Goal: Task Accomplishment & Management: Use online tool/utility

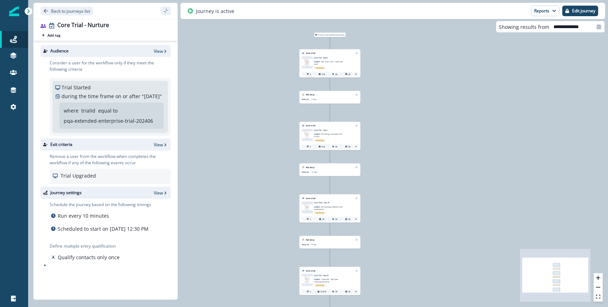
click at [334, 57] on p "Core Trial - Day 0" at bounding box center [333, 58] width 38 height 2
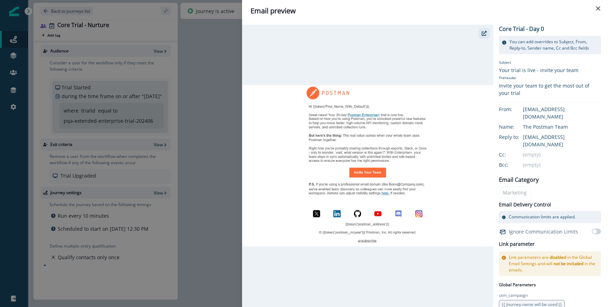
click at [482, 37] on button "button" at bounding box center [484, 33] width 11 height 11
click at [227, 112] on div "Email preview Core Trial - Day 0 You can add overrides to Subject, From, Reply-…" at bounding box center [304, 153] width 608 height 307
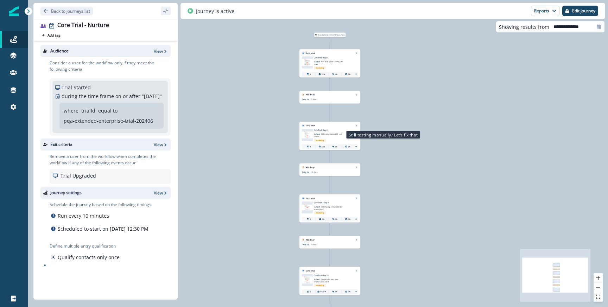
click at [329, 133] on span "Still testing manually? Let’s fix that" at bounding box center [328, 135] width 28 height 5
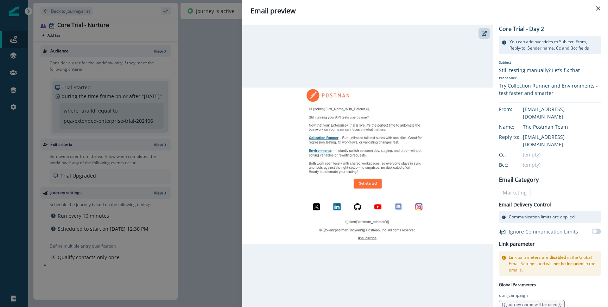
click at [480, 42] on div at bounding box center [367, 166] width 251 height 283
click at [481, 37] on button "button" at bounding box center [484, 33] width 11 height 11
click at [207, 107] on div "Email preview Core Trial - Day 2 You can add overrides to Subject, From, Reply-…" at bounding box center [304, 153] width 608 height 307
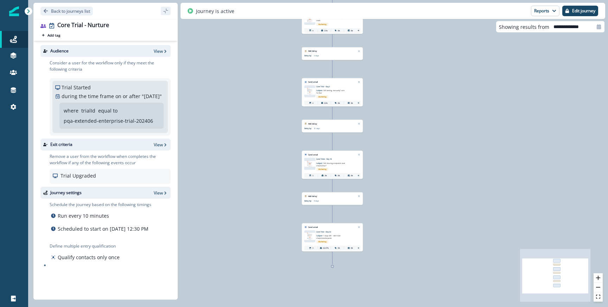
click at [329, 157] on div "Email asset changed, journey reports will be subject to change This asset has o…" at bounding box center [332, 167] width 61 height 23
click at [337, 161] on p "Subject: Still sharing endpoints over emails/chat?" at bounding box center [331, 163] width 30 height 6
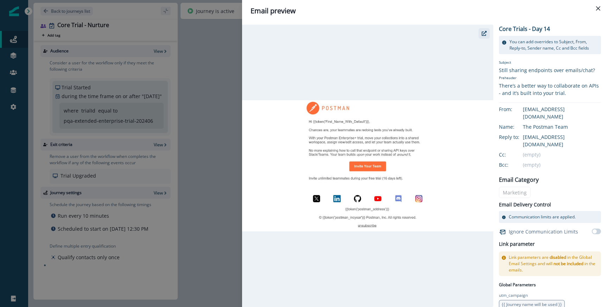
click at [482, 34] on icon "button" at bounding box center [484, 33] width 5 height 5
click at [196, 142] on div "Email preview Core Trials - Day 14 You can add overrides to Subject, From, Repl…" at bounding box center [304, 153] width 608 height 307
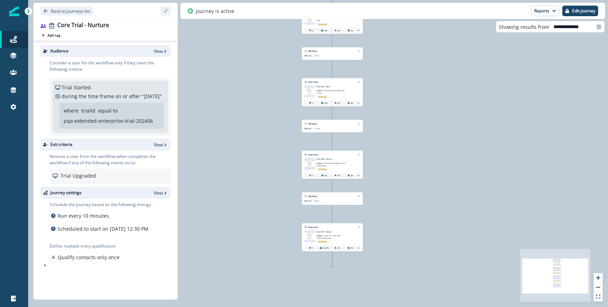
click at [326, 229] on div "Email asset changed, journey reports will be subject to change This asset has o…" at bounding box center [332, 240] width 61 height 23
click at [329, 238] on p "Subject: 7 days left - don’t lose shared workspaces" at bounding box center [331, 236] width 30 height 6
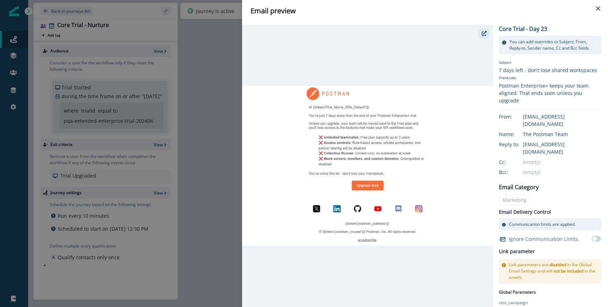
click at [481, 31] on button "button" at bounding box center [484, 33] width 11 height 11
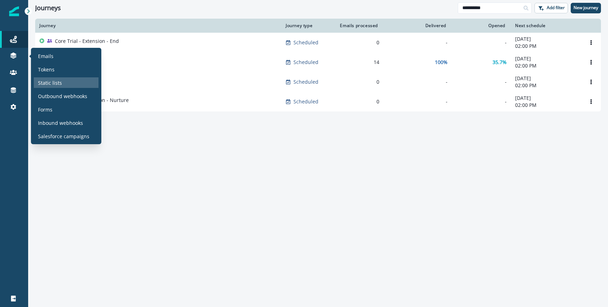
click at [50, 79] on p "Static lists" at bounding box center [50, 82] width 24 height 7
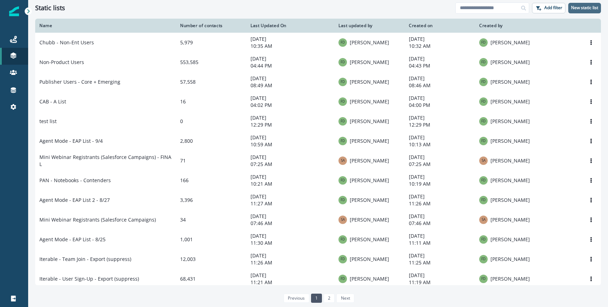
click at [585, 8] on p "New static list" at bounding box center [584, 7] width 27 height 5
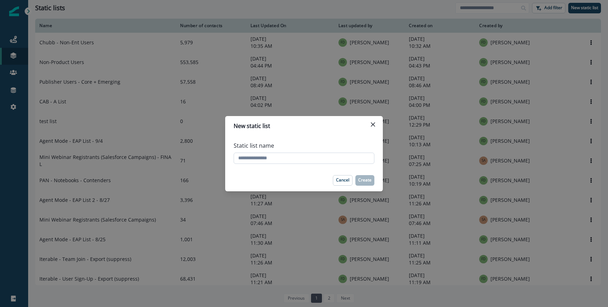
paste input "**********"
type input "**********"
click at [357, 179] on button "Create" at bounding box center [364, 180] width 19 height 11
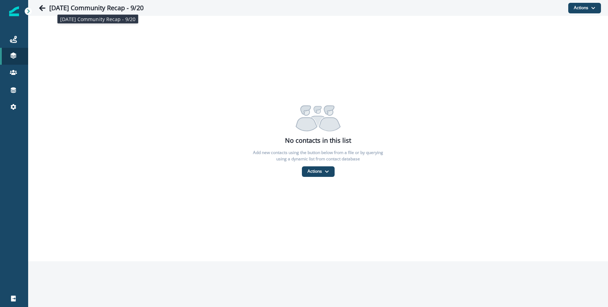
click at [110, 6] on h1 "Saturday Community Recap - 9/20" at bounding box center [96, 8] width 94 height 8
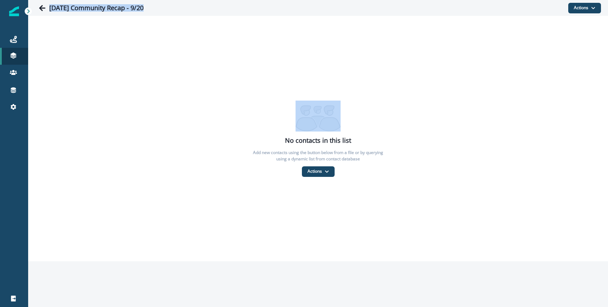
click at [110, 6] on h1 "Saturday Community Recap - 9/20" at bounding box center [96, 8] width 94 height 8
copy div "Saturday Community Recap - 9/20 Actions Add contacts From a CSV file From a dyn…"
click at [317, 172] on button "Actions" at bounding box center [318, 171] width 33 height 11
click at [319, 200] on button "From a CSV file" at bounding box center [333, 202] width 63 height 12
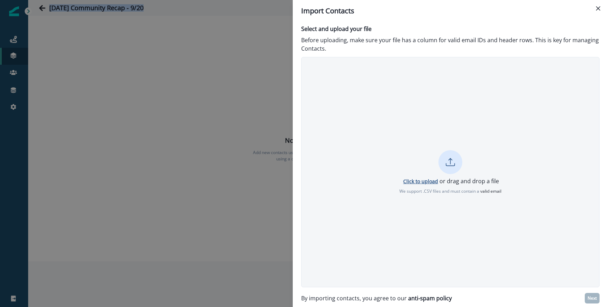
click at [416, 179] on p "Click to upload" at bounding box center [420, 181] width 35 height 7
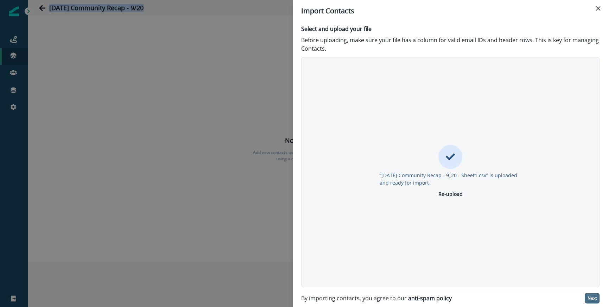
click at [592, 298] on p "Next" at bounding box center [592, 298] width 9 height 5
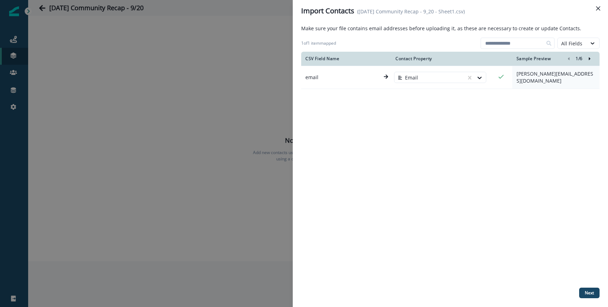
drag, startPoint x: 586, startPoint y: 293, endPoint x: 558, endPoint y: 244, distance: 56.3
click at [558, 245] on div "Make sure your file contains email addresses before uploading it, as these are …" at bounding box center [450, 165] width 298 height 280
click at [587, 294] on p "Next" at bounding box center [589, 293] width 9 height 5
click at [558, 260] on div "CSV Field Name Contact Property Sample Preview 1 / 6 email Email natalie.doche@…" at bounding box center [450, 168] width 298 height 233
click at [537, 252] on div "CSV Field Name Contact Property Sample Preview 1 / 6 email Email natalie.doche@…" at bounding box center [450, 168] width 298 height 233
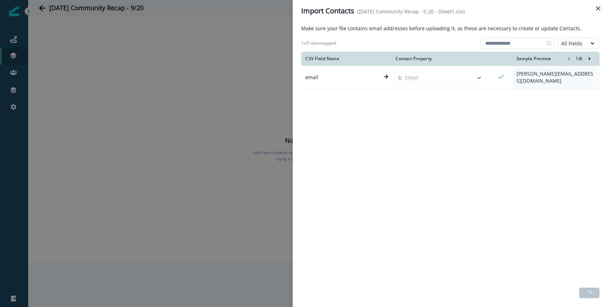
click at [453, 113] on div "CSV Field Name Contact Property Sample Preview 1 / 6 email Email natalie.doche@…" at bounding box center [450, 168] width 298 height 233
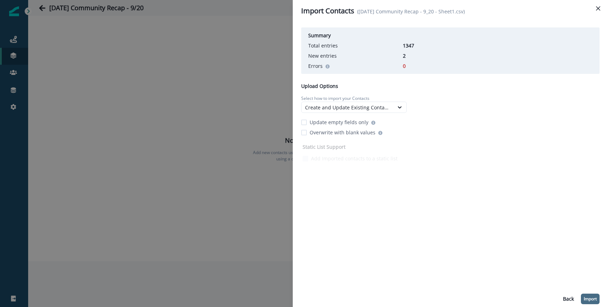
click at [594, 294] on button "Import" at bounding box center [590, 299] width 19 height 11
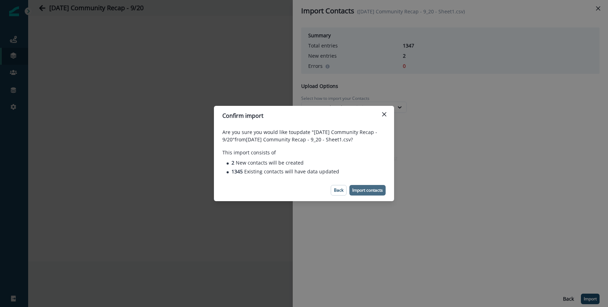
click at [369, 194] on button "Import contacts" at bounding box center [367, 190] width 36 height 11
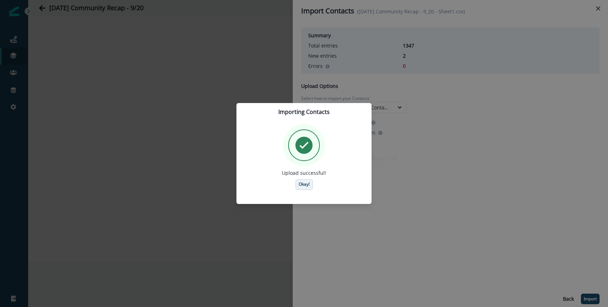
click at [305, 184] on p "Okay!" at bounding box center [304, 184] width 11 height 5
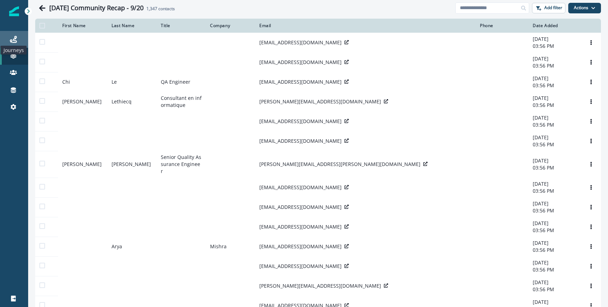
click at [14, 40] on icon at bounding box center [13, 39] width 7 height 7
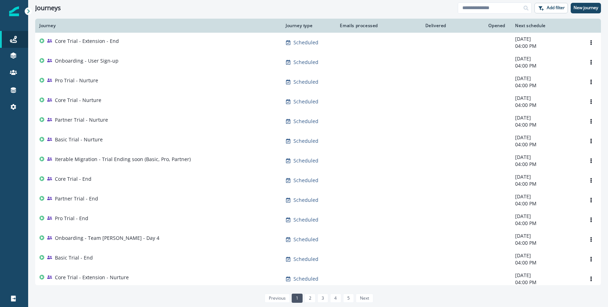
click at [484, 14] on div "Journeys Add filter New journey" at bounding box center [318, 8] width 580 height 16
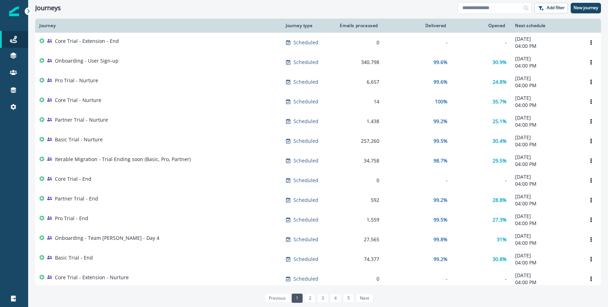
click at [588, 1] on div "Journeys Add filter New journey" at bounding box center [318, 8] width 580 height 16
click at [587, 9] on p "New journey" at bounding box center [586, 7] width 25 height 5
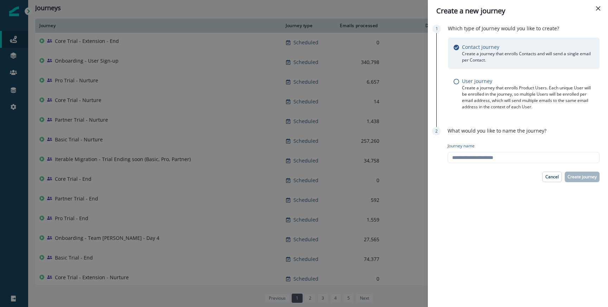
click at [472, 150] on div "Journey name" at bounding box center [524, 153] width 152 height 26
click at [470, 154] on input "Journey name" at bounding box center [524, 157] width 152 height 11
paste input "**********"
type input "**********"
click at [576, 177] on p "Create journey" at bounding box center [582, 177] width 29 height 5
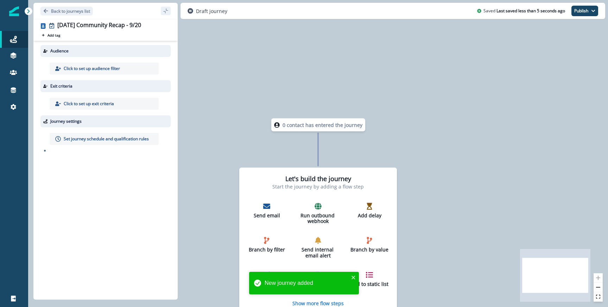
click at [105, 68] on p "Click to set up audience filter" at bounding box center [92, 68] width 56 height 6
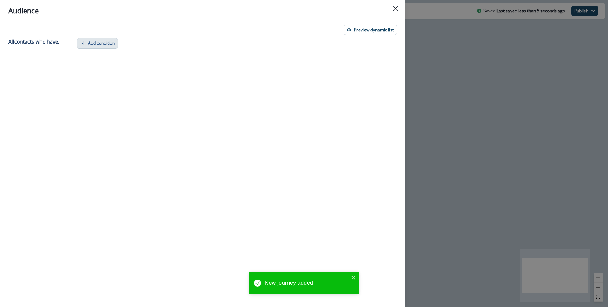
click at [110, 38] on button "Add condition" at bounding box center [97, 43] width 41 height 11
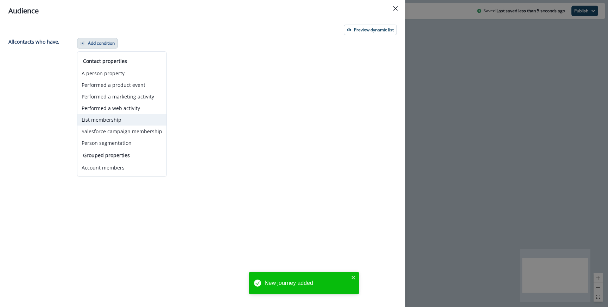
click at [102, 121] on button "List membership" at bounding box center [121, 120] width 89 height 12
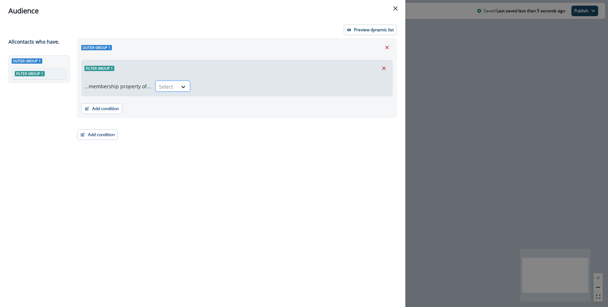
click at [163, 87] on div at bounding box center [166, 86] width 15 height 9
click at [165, 101] on div "in" at bounding box center [170, 102] width 35 height 13
click at [210, 83] on div at bounding box center [285, 86] width 175 height 9
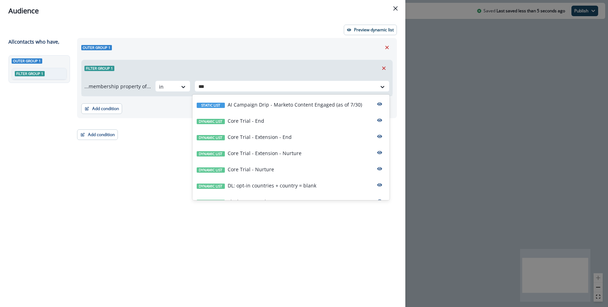
type input "****"
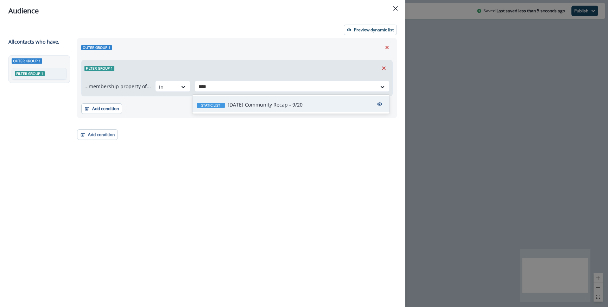
click at [248, 104] on p "Saturday Community Recap - 9/20" at bounding box center [265, 104] width 75 height 7
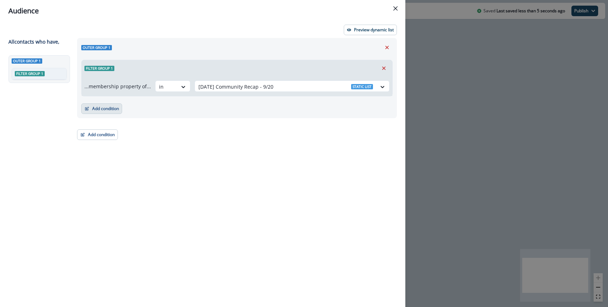
click at [111, 107] on button "Add condition" at bounding box center [101, 108] width 41 height 11
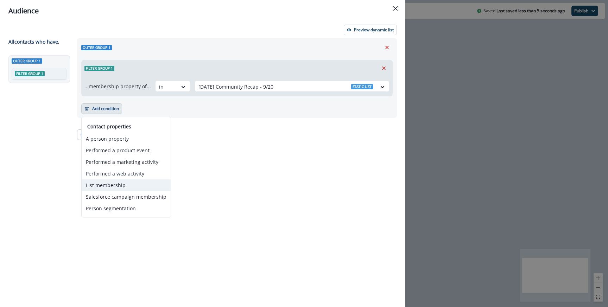
click at [108, 190] on button "List membership" at bounding box center [126, 185] width 89 height 12
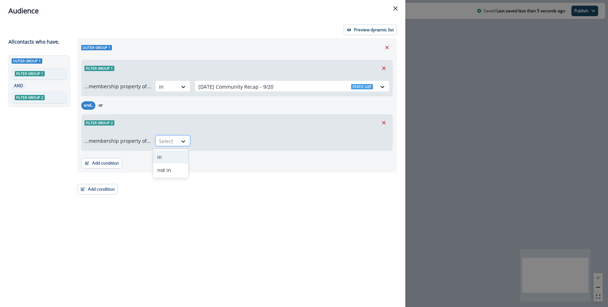
click at [159, 143] on input "text" at bounding box center [159, 141] width 1 height 7
click at [158, 177] on div "in not in" at bounding box center [170, 163] width 35 height 29
click at [177, 170] on div "not in" at bounding box center [170, 170] width 35 height 13
click at [213, 143] on div at bounding box center [285, 141] width 175 height 9
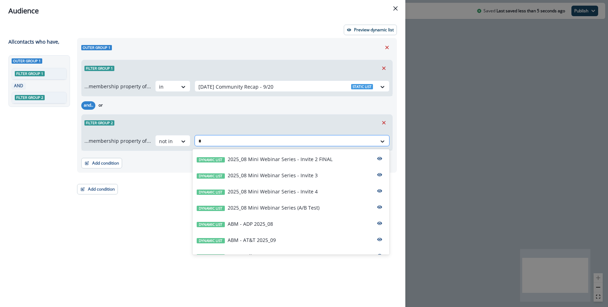
type input "**"
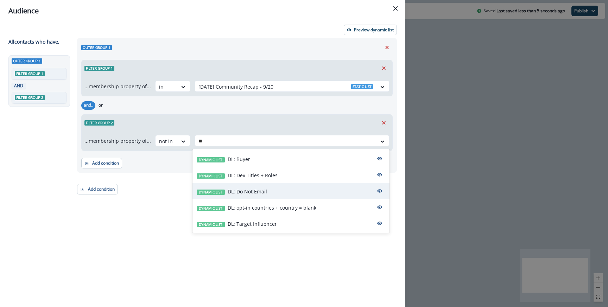
click at [236, 187] on div "Dynamic list DL: Do Not Email" at bounding box center [290, 191] width 197 height 16
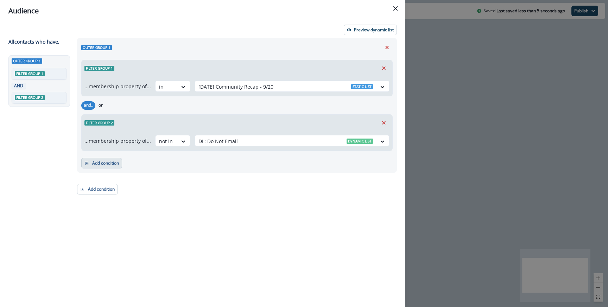
click at [105, 164] on button "Add condition" at bounding box center [101, 163] width 41 height 11
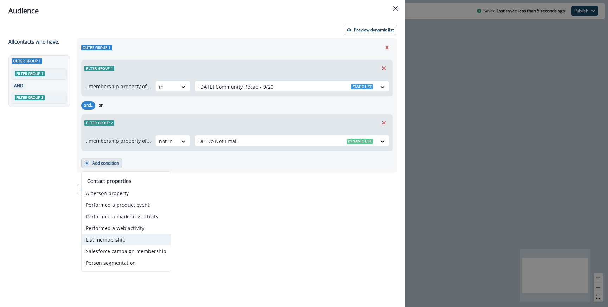
click at [116, 238] on button "List membership" at bounding box center [126, 240] width 89 height 12
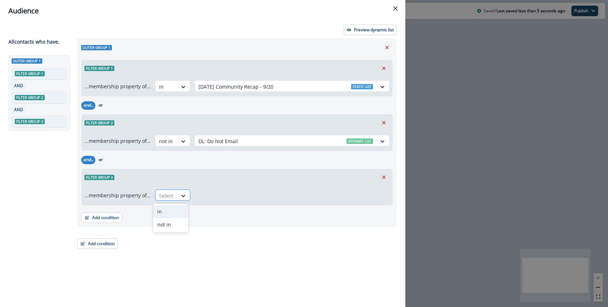
click at [164, 200] on div at bounding box center [166, 195] width 15 height 9
click at [164, 225] on div "not in" at bounding box center [170, 224] width 35 height 13
click at [205, 195] on div at bounding box center [285, 195] width 175 height 9
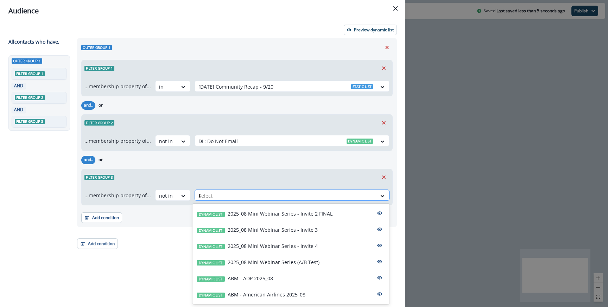
type input "**"
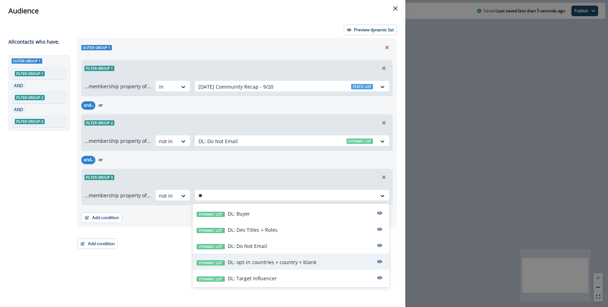
click at [245, 266] on div "Dynamic list DL: opt-in countries + country = blank" at bounding box center [290, 262] width 197 height 16
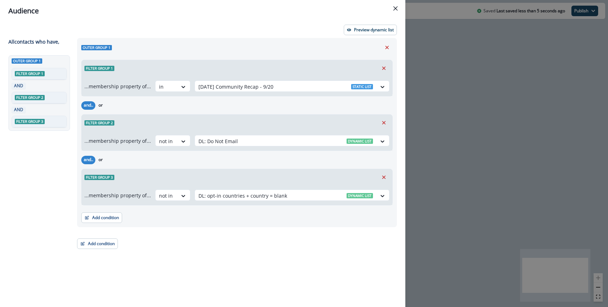
click at [255, 165] on div "and.. or" at bounding box center [236, 160] width 311 height 12
click at [354, 33] on button "Preview dynamic list" at bounding box center [370, 30] width 53 height 11
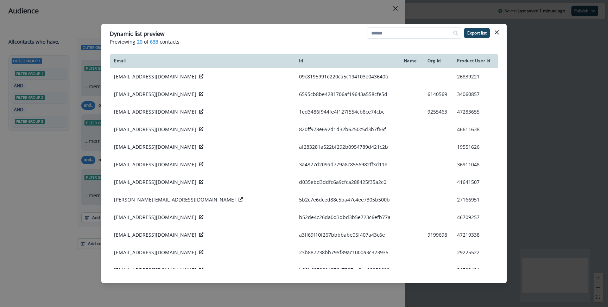
click at [273, 11] on div "Dynamic list preview Previewing 20 of 633 contacts Export list Email Id Name Or…" at bounding box center [304, 153] width 608 height 307
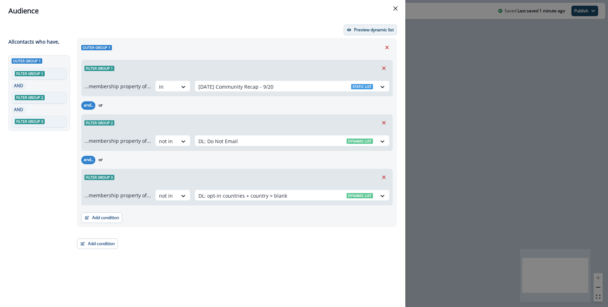
click at [363, 26] on button "Preview dynamic list" at bounding box center [370, 30] width 53 height 11
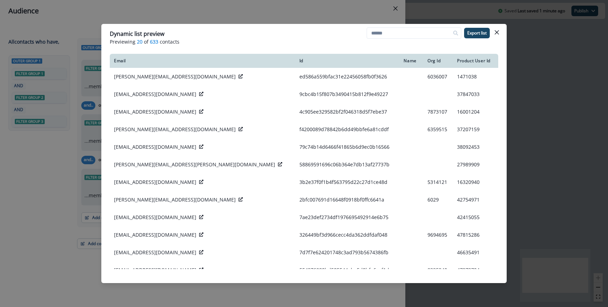
click at [242, 12] on div "Dynamic list preview Previewing 20 of 633 contacts Export list Email Id Name Or…" at bounding box center [304, 153] width 608 height 307
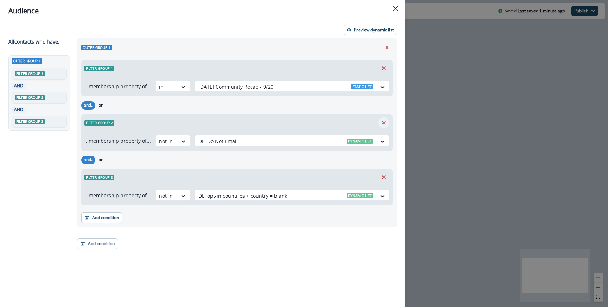
click at [386, 124] on icon "Remove" at bounding box center [384, 123] width 6 height 6
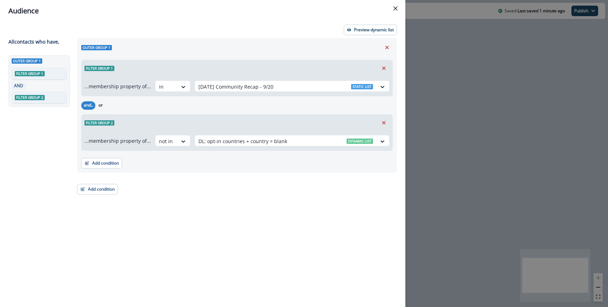
click at [362, 23] on div "Preview dynamic list All contact s who have, Outer group 1 Filter group 1 AND F…" at bounding box center [202, 164] width 405 height 285
click at [360, 28] on p "Preview dynamic list" at bounding box center [374, 29] width 40 height 5
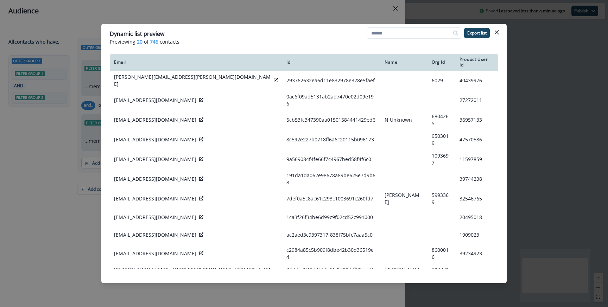
click at [291, 17] on div "Dynamic list preview Previewing 20 of 746 contacts Export list Email Id Name Or…" at bounding box center [304, 153] width 608 height 307
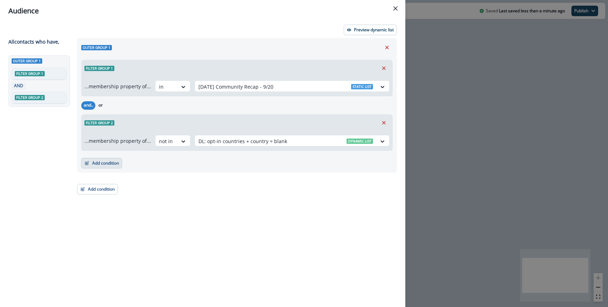
click at [120, 162] on button "Add condition" at bounding box center [101, 163] width 41 height 11
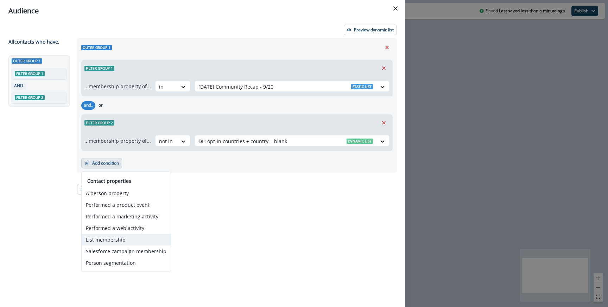
click at [116, 239] on button "List membership" at bounding box center [126, 240] width 89 height 12
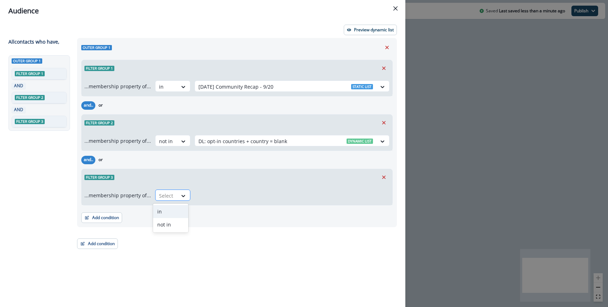
click at [159, 195] on div at bounding box center [166, 195] width 15 height 9
click at [168, 224] on div "not in" at bounding box center [170, 224] width 35 height 13
click at [210, 195] on div at bounding box center [285, 195] width 175 height 9
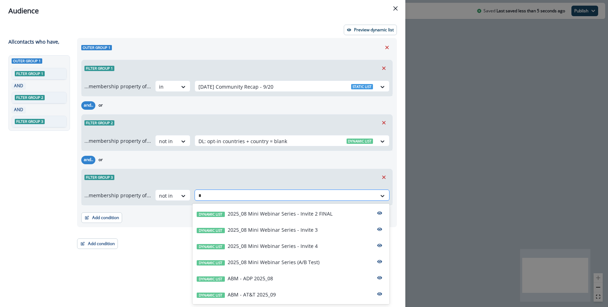
type input "**"
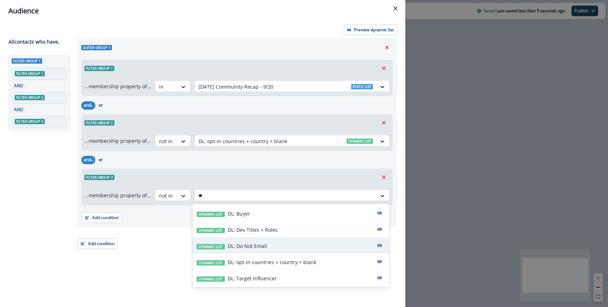
click at [244, 245] on p "DL: Do Not Email" at bounding box center [247, 245] width 39 height 7
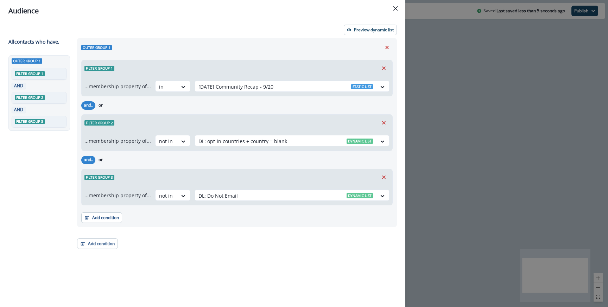
click at [286, 158] on div "and.. or" at bounding box center [236, 160] width 311 height 12
click at [441, 89] on div "Audience Preview dynamic list All contact s who have, Outer group 1 Filter grou…" at bounding box center [304, 153] width 608 height 307
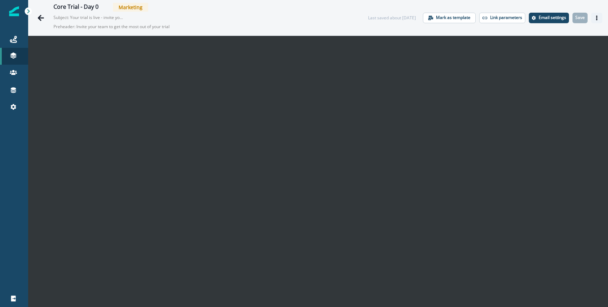
click at [601, 18] on button "Actions" at bounding box center [596, 18] width 11 height 11
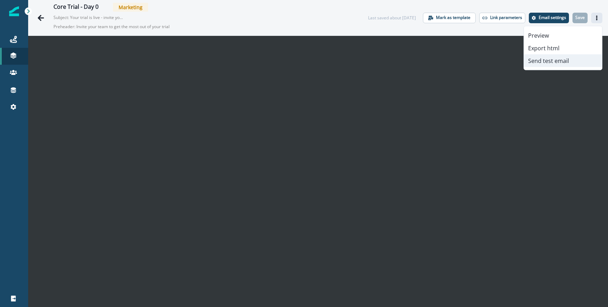
click at [557, 58] on button "Send test email" at bounding box center [563, 61] width 78 height 13
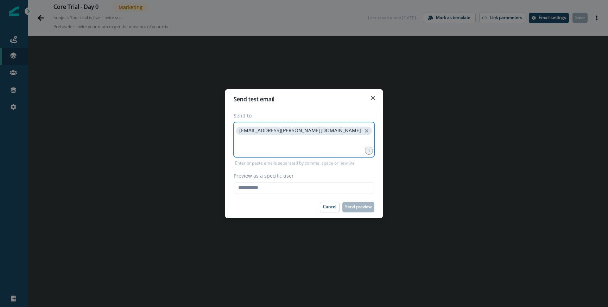
click at [298, 151] on input at bounding box center [304, 145] width 139 height 14
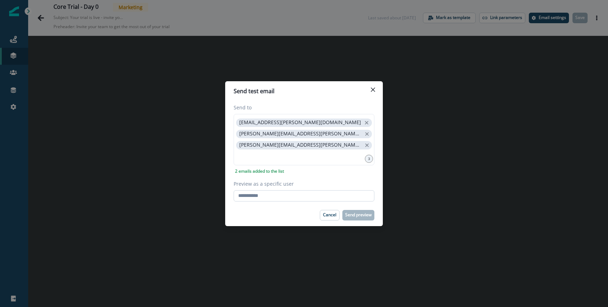
click at [271, 191] on input "Preview as a specific user" at bounding box center [304, 195] width 141 height 11
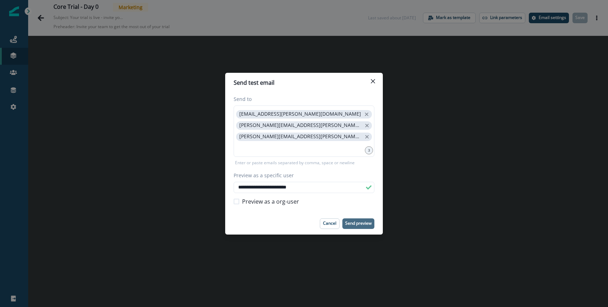
type input "**********"
click at [356, 223] on p "Send preview" at bounding box center [358, 223] width 26 height 5
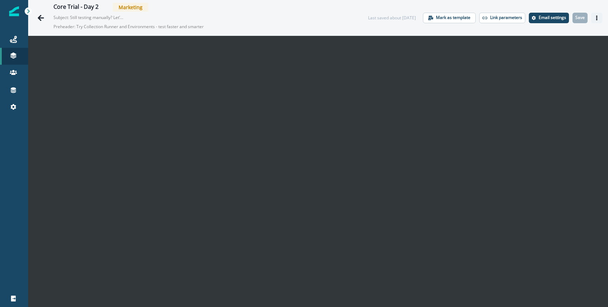
click at [598, 16] on icon "Actions" at bounding box center [596, 17] width 5 height 5
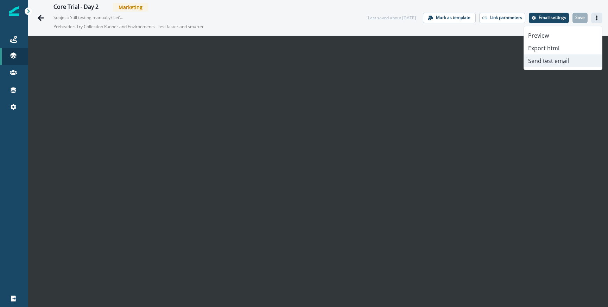
click at [547, 63] on button "Send test email" at bounding box center [563, 61] width 78 height 13
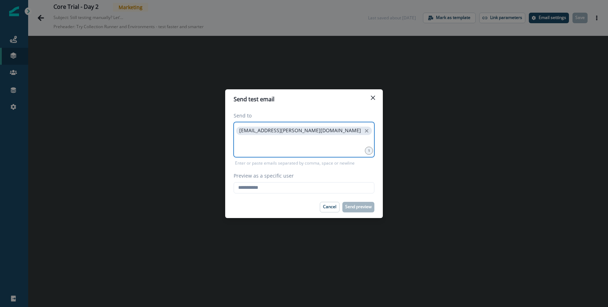
click at [336, 140] on input at bounding box center [304, 145] width 139 height 14
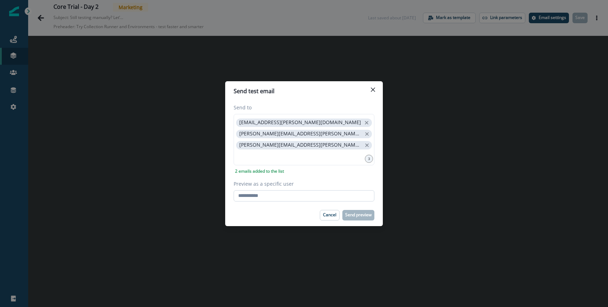
click at [284, 196] on input "Preview as a specific user" at bounding box center [304, 195] width 141 height 11
type input "**********"
click at [328, 183] on label "Preview as a specific user" at bounding box center [302, 183] width 137 height 7
click at [328, 190] on input "**********" at bounding box center [304, 195] width 141 height 11
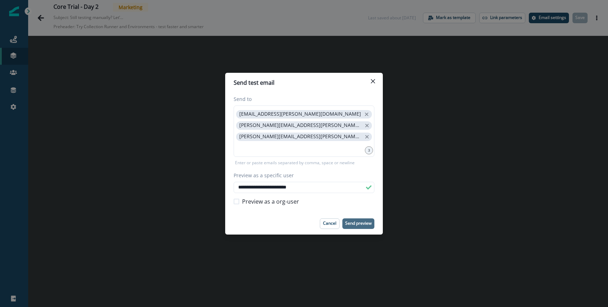
click at [350, 221] on p "Send preview" at bounding box center [358, 223] width 26 height 5
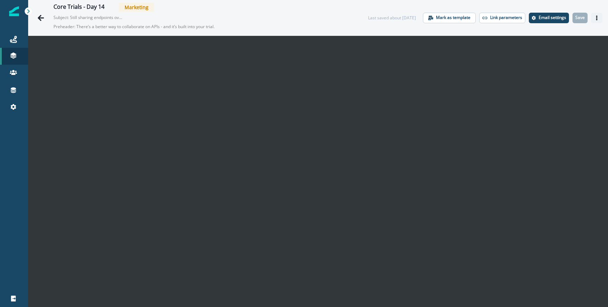
click at [593, 20] on button "Actions" at bounding box center [596, 18] width 11 height 11
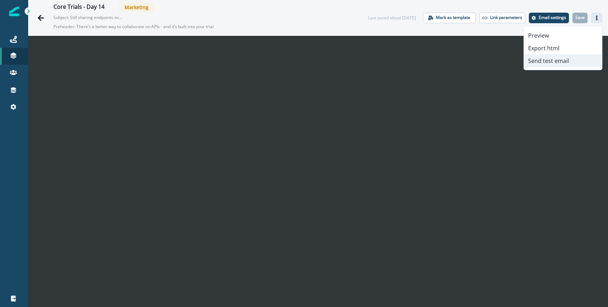
click at [548, 57] on button "Send test email" at bounding box center [563, 61] width 78 height 13
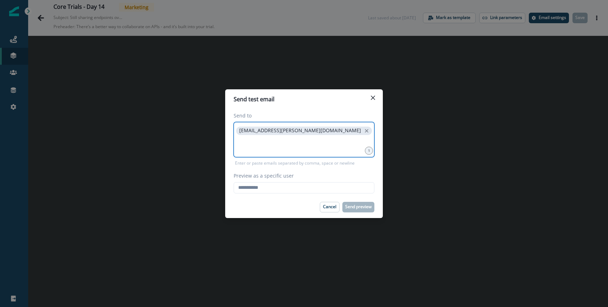
click at [326, 147] on input at bounding box center [304, 145] width 139 height 14
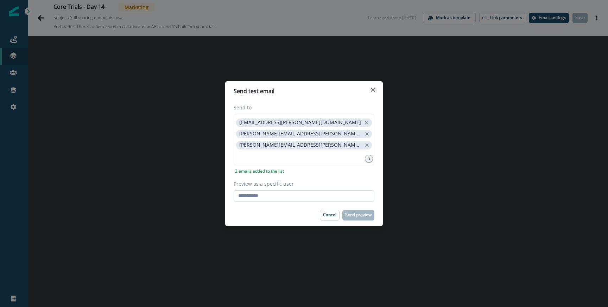
click at [282, 192] on input "Preview as a specific user" at bounding box center [304, 195] width 141 height 11
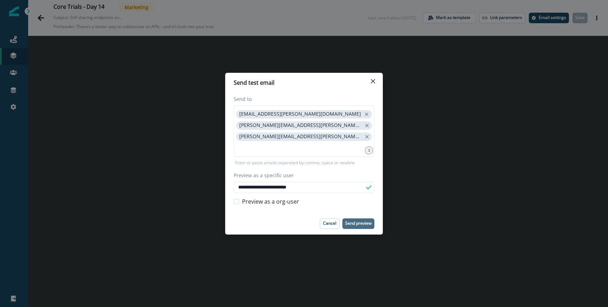
type input "**********"
click at [358, 223] on p "Send preview" at bounding box center [358, 223] width 26 height 5
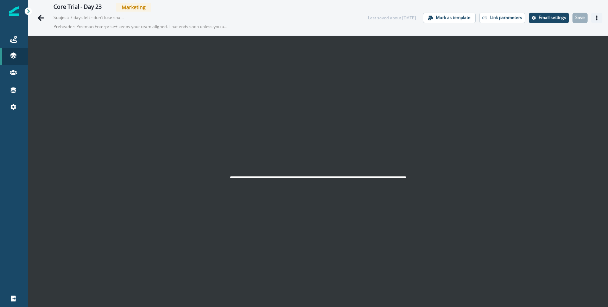
click at [597, 18] on icon "Actions" at bounding box center [596, 17] width 1 height 5
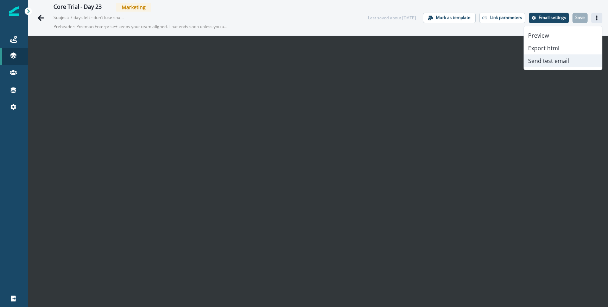
click at [551, 61] on button "Send test email" at bounding box center [563, 61] width 78 height 13
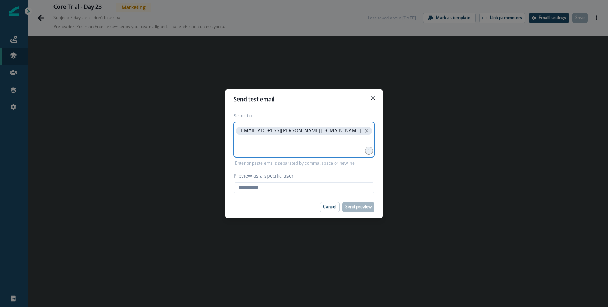
click at [284, 145] on input at bounding box center [304, 145] width 139 height 14
click at [283, 143] on input at bounding box center [304, 145] width 139 height 14
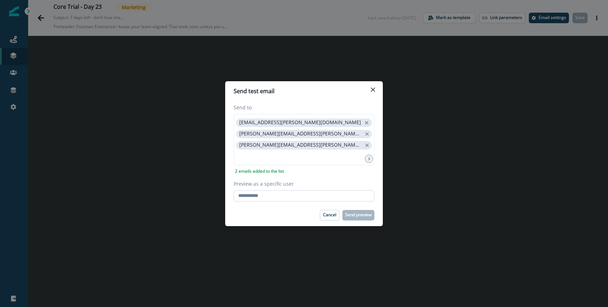
click at [262, 190] on input "Preview as a specific user" at bounding box center [304, 195] width 141 height 11
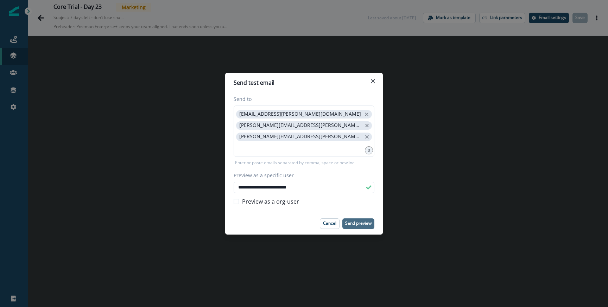
type input "**********"
click at [358, 222] on p "Send preview" at bounding box center [358, 223] width 26 height 5
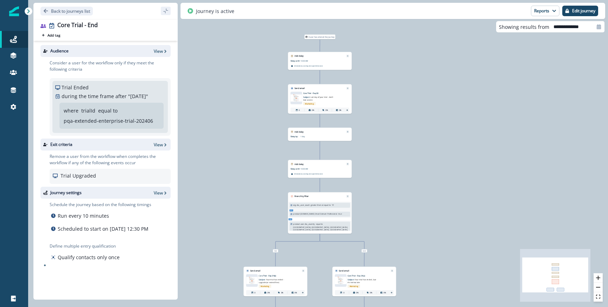
click at [321, 90] on div "Email asset changed, journey reports will be subject to change This asset has o…" at bounding box center [320, 102] width 64 height 24
click at [334, 95] on div "Core Trial - Day 30 Subject: Last day of your trial - don’t lose access Marketi…" at bounding box center [323, 99] width 41 height 14
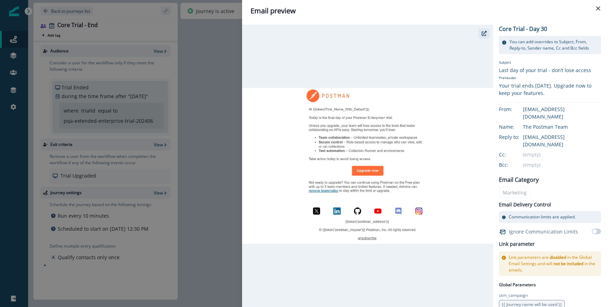
click at [484, 36] on button "button" at bounding box center [484, 33] width 11 height 11
click at [212, 100] on div "Email preview Core Trial - Day 30 You can add overrides to Subject, From, Reply…" at bounding box center [304, 153] width 608 height 307
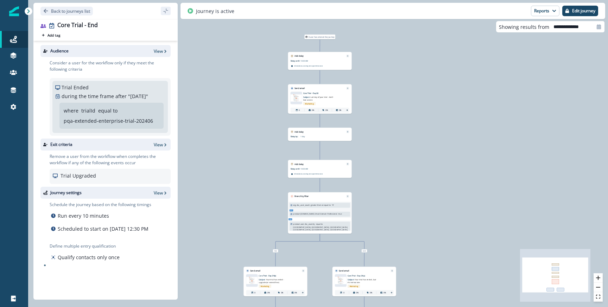
scroll to position [44, 0]
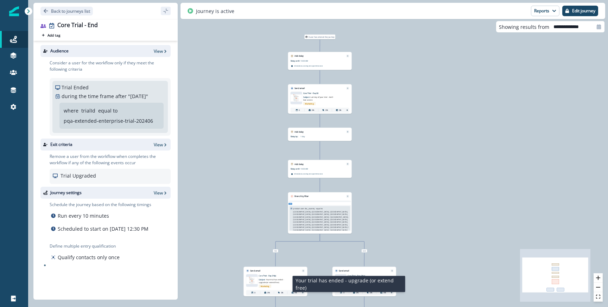
click at [280, 279] on span "Your trial has ended - upgrade (or extend free)" at bounding box center [271, 281] width 25 height 5
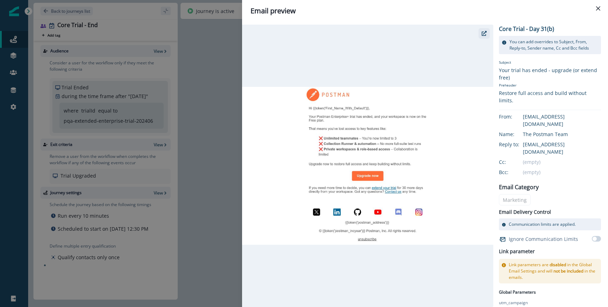
click at [481, 35] on button "button" at bounding box center [484, 33] width 11 height 11
click at [225, 134] on div "Email preview Core Trial - Day 31(b) You can add overrides to Subject, From, Re…" at bounding box center [304, 153] width 608 height 307
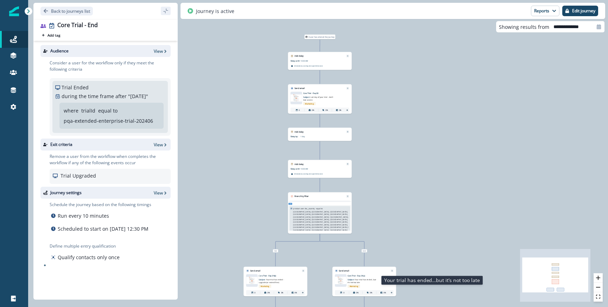
click at [361, 282] on p "Subject: Your trial has ended…but it’s not too late" at bounding box center [363, 280] width 31 height 7
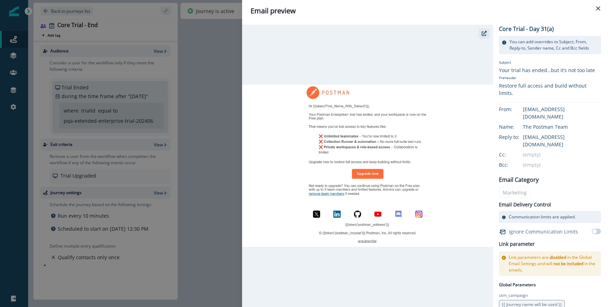
click at [486, 33] on icon "button" at bounding box center [484, 33] width 5 height 5
click at [230, 68] on div "Email preview Core Trial - Day 31(a) You can add overrides to Subject, From, Re…" at bounding box center [304, 153] width 608 height 307
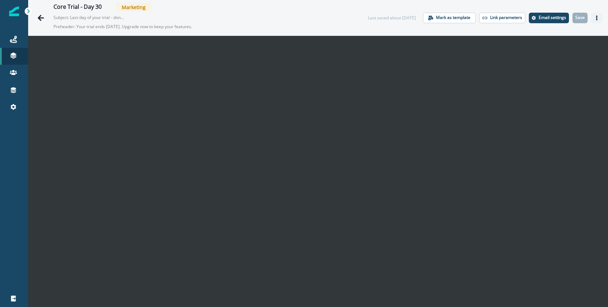
click at [594, 18] on icon "Actions" at bounding box center [596, 17] width 5 height 5
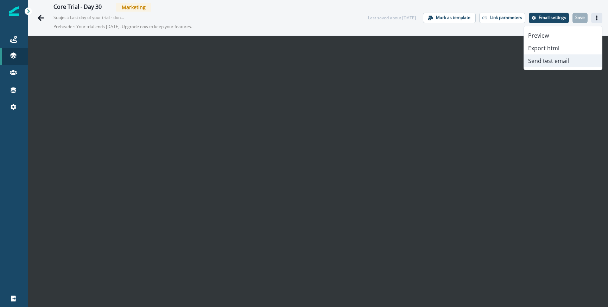
click at [551, 59] on button "Send test email" at bounding box center [563, 61] width 78 height 13
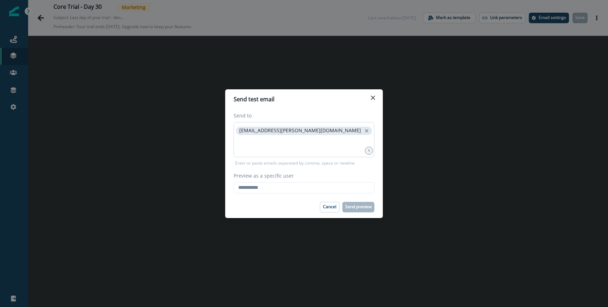
click at [339, 152] on div "[EMAIL_ADDRESS][PERSON_NAME][DOMAIN_NAME]" at bounding box center [304, 139] width 141 height 35
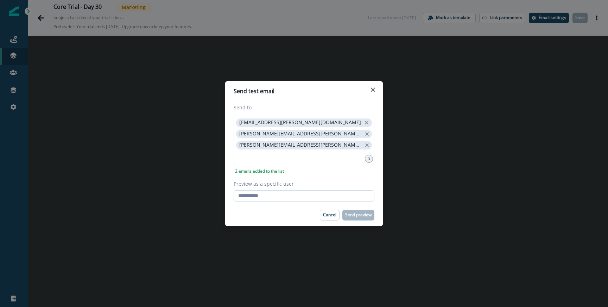
click at [296, 192] on input "Preview as a specific user" at bounding box center [304, 195] width 141 height 11
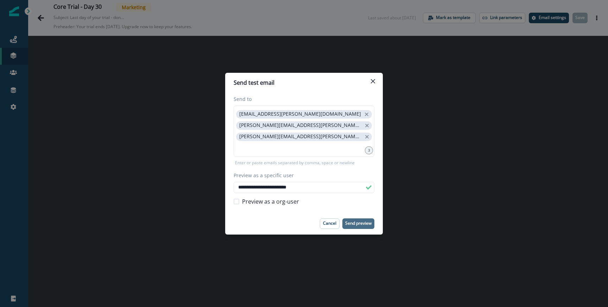
type input "**********"
click at [360, 222] on p "Send preview" at bounding box center [358, 223] width 26 height 5
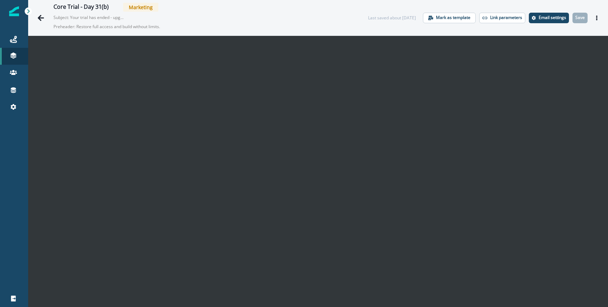
click at [603, 18] on div "Core Trial - Day 31(b) Marketing Subject: Your trial has ended - upgrade (or ex…" at bounding box center [318, 18] width 580 height 36
click at [597, 18] on icon "Actions" at bounding box center [596, 17] width 5 height 5
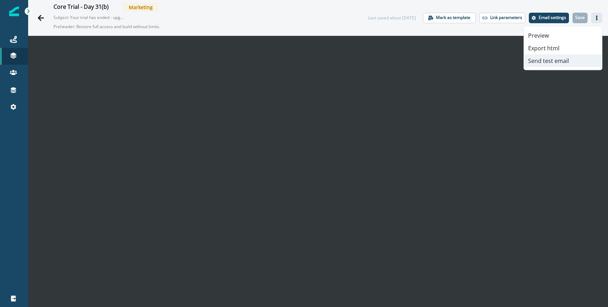
click at [541, 64] on button "Send test email" at bounding box center [563, 61] width 78 height 13
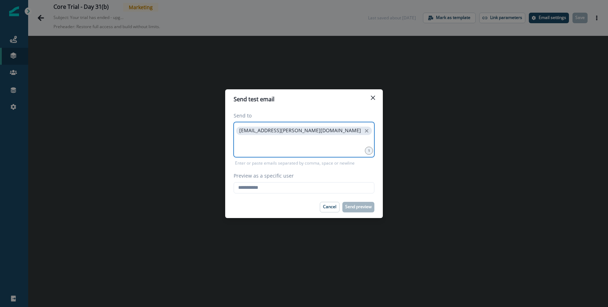
click at [306, 150] on input at bounding box center [304, 145] width 139 height 14
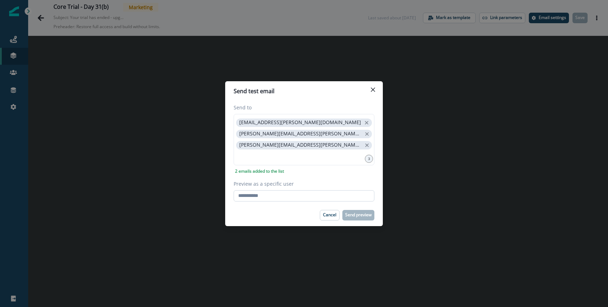
click at [271, 199] on input "Preview as a specific user" at bounding box center [304, 195] width 141 height 11
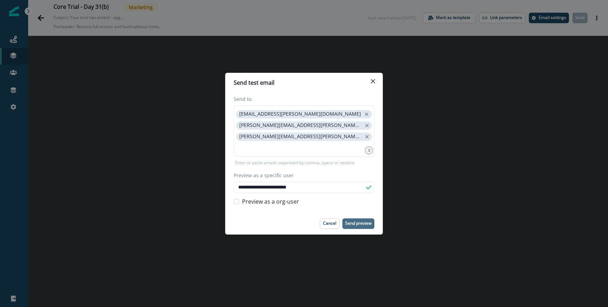
type input "**********"
click at [356, 224] on p "Send preview" at bounding box center [358, 223] width 26 height 5
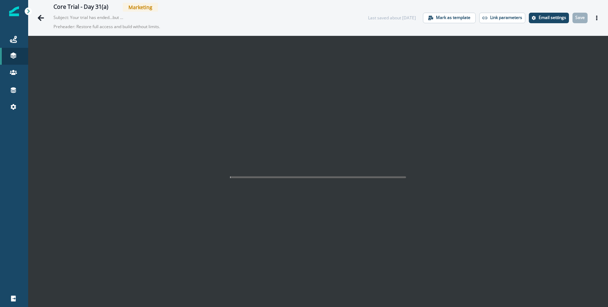
click at [600, 19] on button "Actions" at bounding box center [596, 18] width 11 height 11
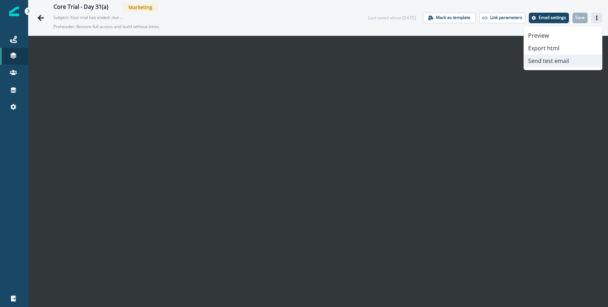
click at [549, 55] on button "Send test email" at bounding box center [563, 61] width 78 height 13
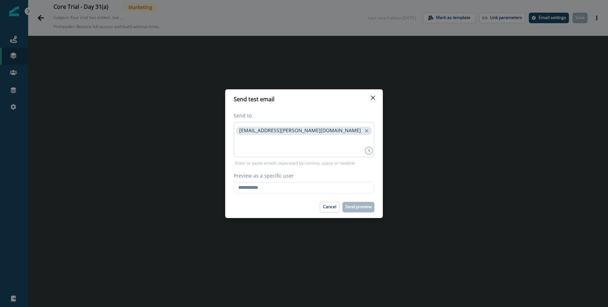
click at [305, 137] on div "[EMAIL_ADDRESS][PERSON_NAME][DOMAIN_NAME]" at bounding box center [304, 139] width 141 height 35
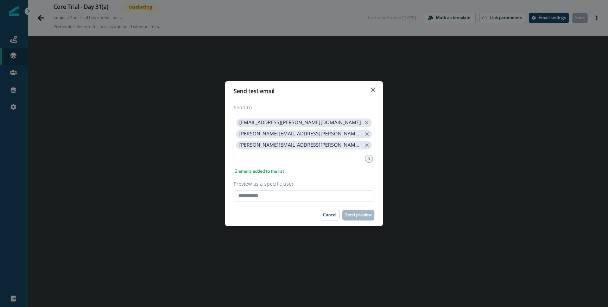
click at [265, 187] on label "Preview as a specific user" at bounding box center [302, 183] width 137 height 7
click at [265, 190] on input "Preview as a specific user" at bounding box center [304, 195] width 141 height 11
type input "**********"
click at [323, 181] on label "Preview as a specific user" at bounding box center [302, 183] width 137 height 7
click at [323, 190] on input "**********" at bounding box center [304, 195] width 141 height 11
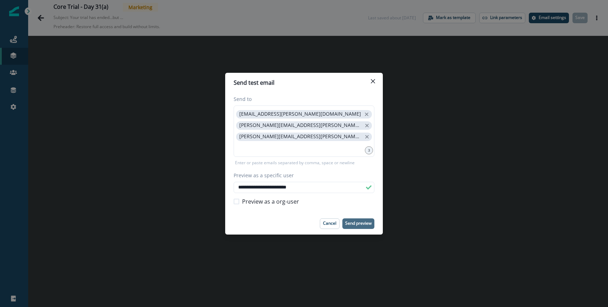
click at [354, 221] on p "Send preview" at bounding box center [358, 223] width 26 height 5
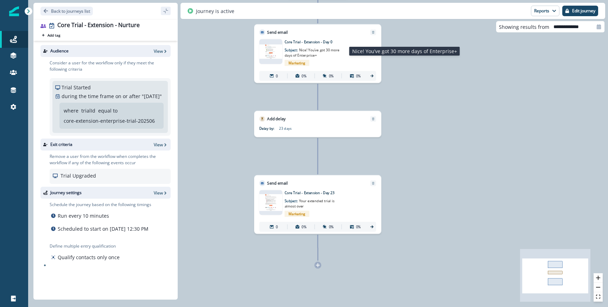
click at [326, 51] on span "Nice! You’ve got 30 more days of Enterprise+" at bounding box center [312, 53] width 55 height 10
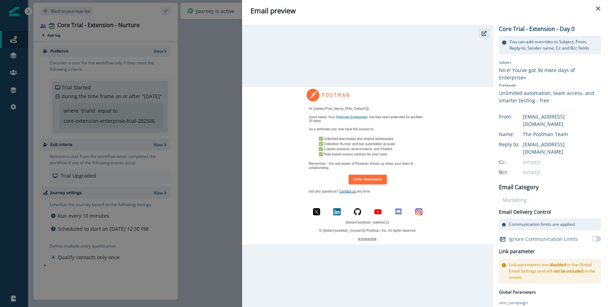
click at [486, 36] on icon "button" at bounding box center [484, 33] width 5 height 5
click at [199, 113] on div "Email preview Core Trial - Extension - Day 0 You can add overrides to Subject, …" at bounding box center [304, 153] width 608 height 307
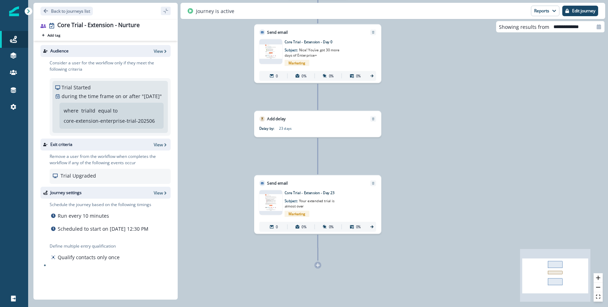
click at [327, 192] on p "Core Trial - Extension - Day 23" at bounding box center [324, 192] width 79 height 5
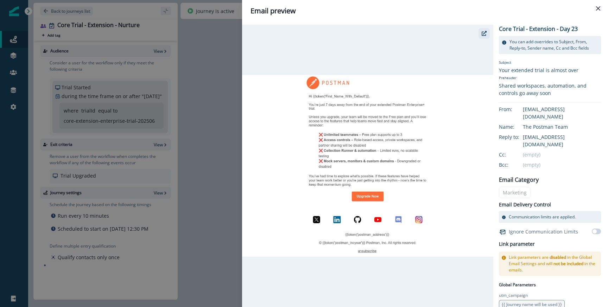
click at [486, 34] on icon "button" at bounding box center [484, 33] width 5 height 5
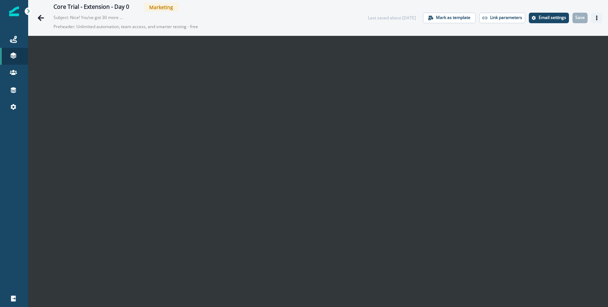
click at [598, 19] on icon "Actions" at bounding box center [596, 17] width 5 height 5
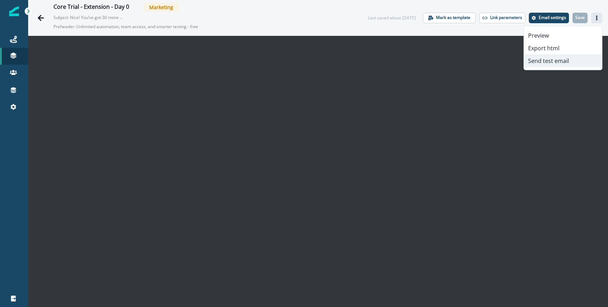
click at [537, 61] on button "Send test email" at bounding box center [563, 61] width 78 height 13
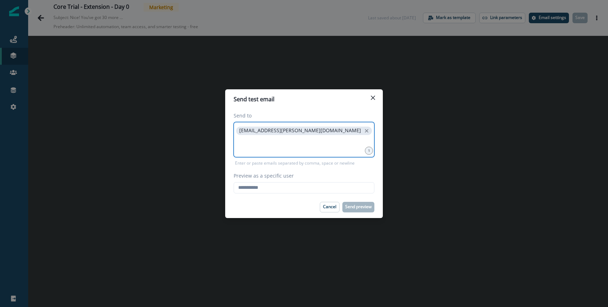
click at [298, 150] on input at bounding box center [304, 145] width 139 height 14
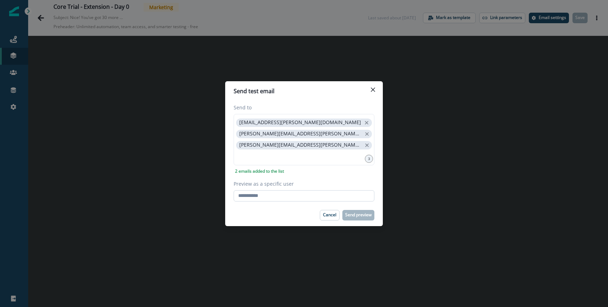
click at [269, 192] on input "Preview as a specific user" at bounding box center [304, 195] width 141 height 11
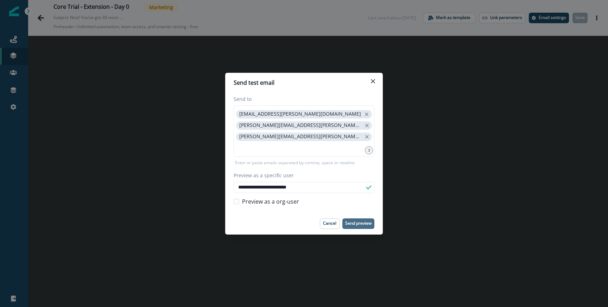
type input "**********"
click at [358, 221] on p "Send preview" at bounding box center [358, 223] width 26 height 5
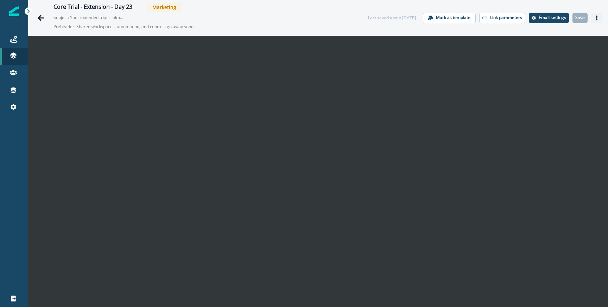
click at [598, 18] on icon "Actions" at bounding box center [596, 17] width 5 height 5
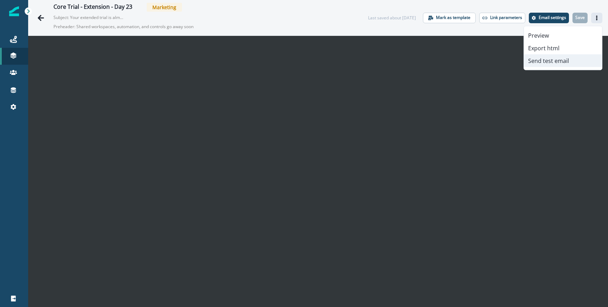
click at [550, 57] on button "Send test email" at bounding box center [563, 61] width 78 height 13
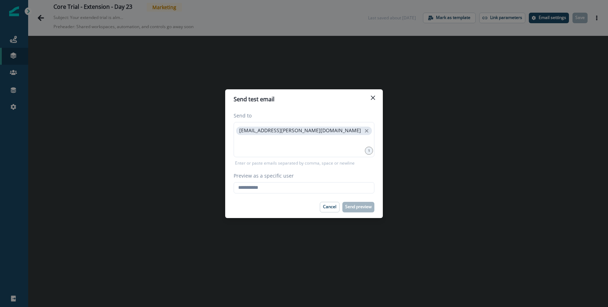
click at [340, 160] on p "Enter or paste emails separated by comma, space or newline" at bounding box center [295, 163] width 122 height 6
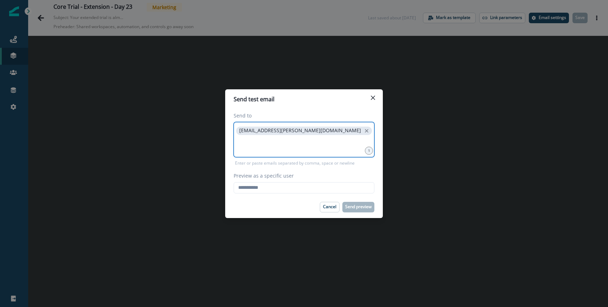
click at [334, 149] on input at bounding box center [304, 145] width 139 height 14
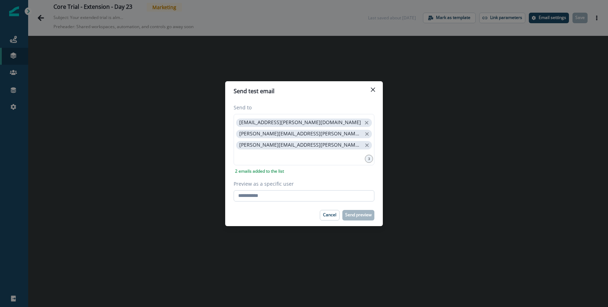
click at [286, 200] on input "Preview as a specific user" at bounding box center [304, 195] width 141 height 11
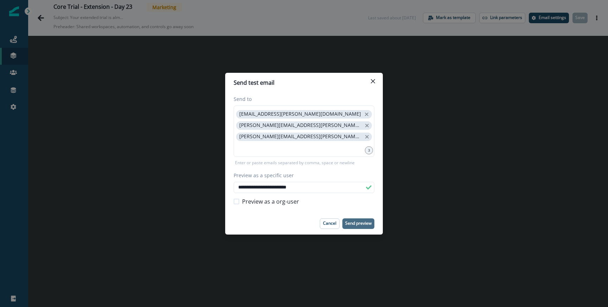
type input "**********"
click at [355, 220] on button "Send preview" at bounding box center [358, 224] width 32 height 11
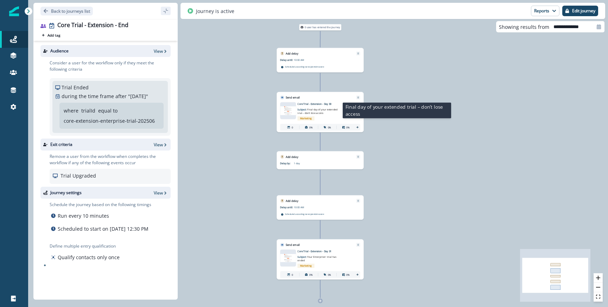
click at [315, 109] on span "Final day of your extended trial – don’t lose access" at bounding box center [317, 111] width 40 height 7
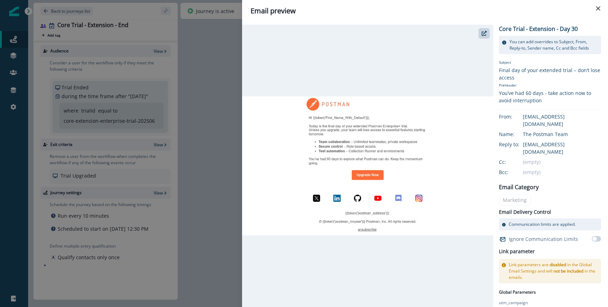
click at [485, 40] on div at bounding box center [367, 166] width 251 height 283
click at [485, 37] on button "button" at bounding box center [484, 33] width 11 height 11
click at [198, 105] on div "Email preview Core Trial - Extension - Day 30 You can add overrides to Subject,…" at bounding box center [304, 153] width 608 height 307
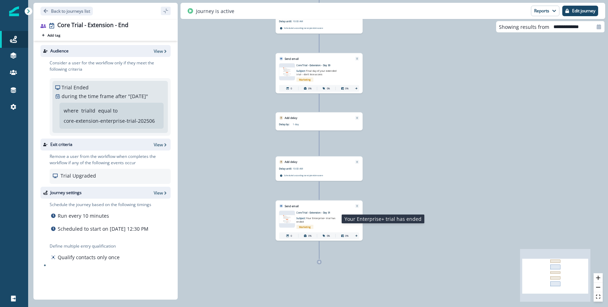
click at [320, 217] on span "Your Enterprise+ trial has ended" at bounding box center [315, 220] width 39 height 7
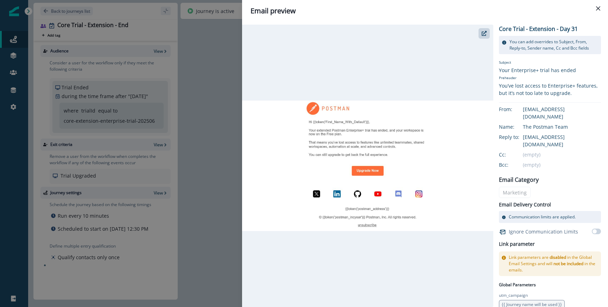
click at [490, 28] on div at bounding box center [367, 166] width 251 height 283
click at [484, 33] on icon "button" at bounding box center [484, 33] width 5 height 5
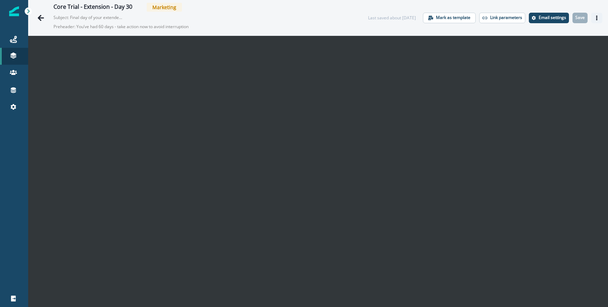
click at [596, 16] on icon "Actions" at bounding box center [596, 17] width 5 height 5
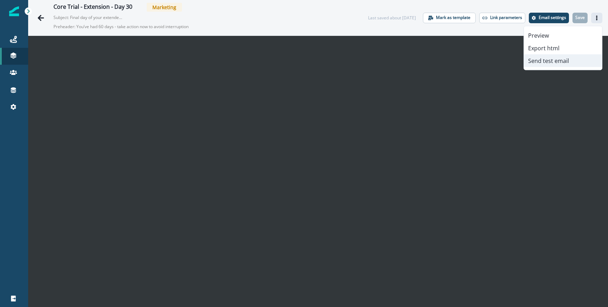
click at [544, 57] on button "Send test email" at bounding box center [563, 61] width 78 height 13
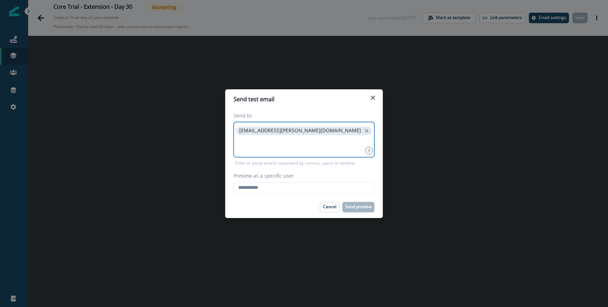
click at [282, 141] on input at bounding box center [304, 145] width 139 height 14
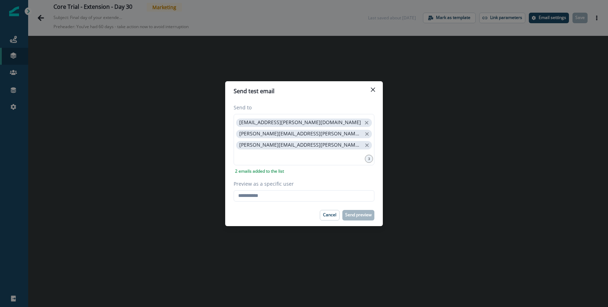
click at [259, 188] on div "Preview as a specific user Loading... Person data unavailable" at bounding box center [304, 190] width 141 height 21
click at [258, 194] on input "Preview as a specific user" at bounding box center [304, 195] width 141 height 11
type input "**********"
click at [310, 181] on label "Preview as a specific user" at bounding box center [302, 183] width 137 height 7
click at [310, 190] on input "**********" at bounding box center [304, 195] width 141 height 11
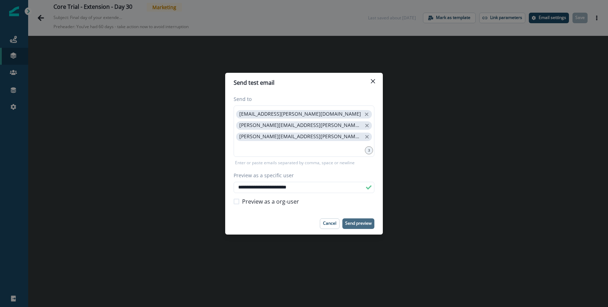
click at [358, 223] on p "Send preview" at bounding box center [358, 223] width 26 height 5
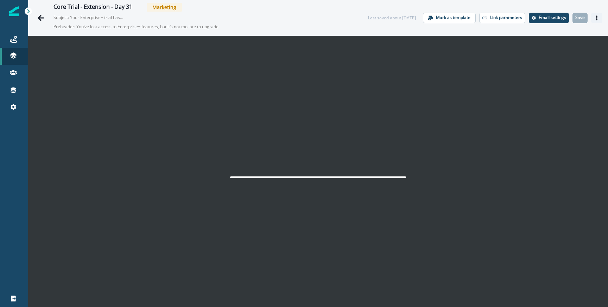
click at [594, 14] on button "Actions" at bounding box center [596, 18] width 11 height 11
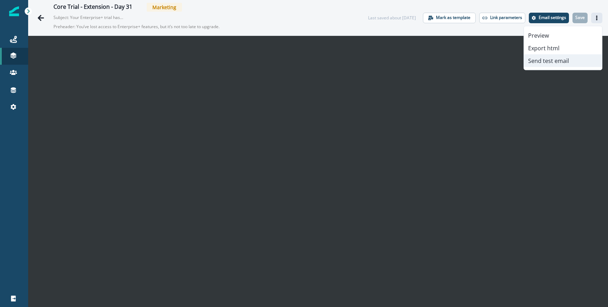
click at [547, 61] on button "Send test email" at bounding box center [563, 61] width 78 height 13
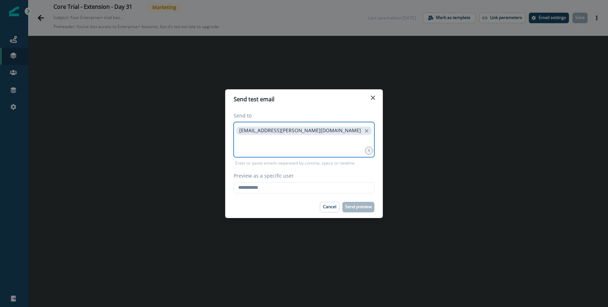
click at [316, 145] on input at bounding box center [304, 145] width 139 height 14
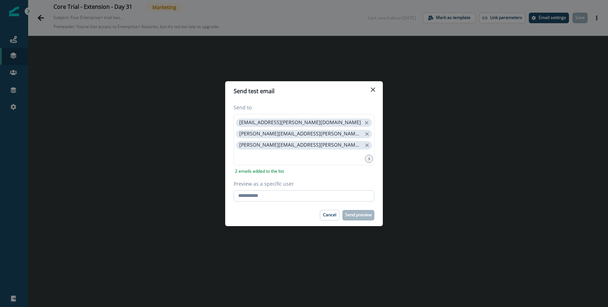
click at [284, 194] on input "Preview as a specific user" at bounding box center [304, 195] width 141 height 11
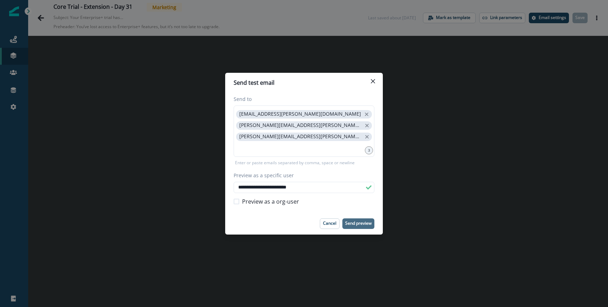
type input "**********"
click at [354, 221] on p "Send preview" at bounding box center [358, 223] width 26 height 5
